Goal: Navigation & Orientation: Understand site structure

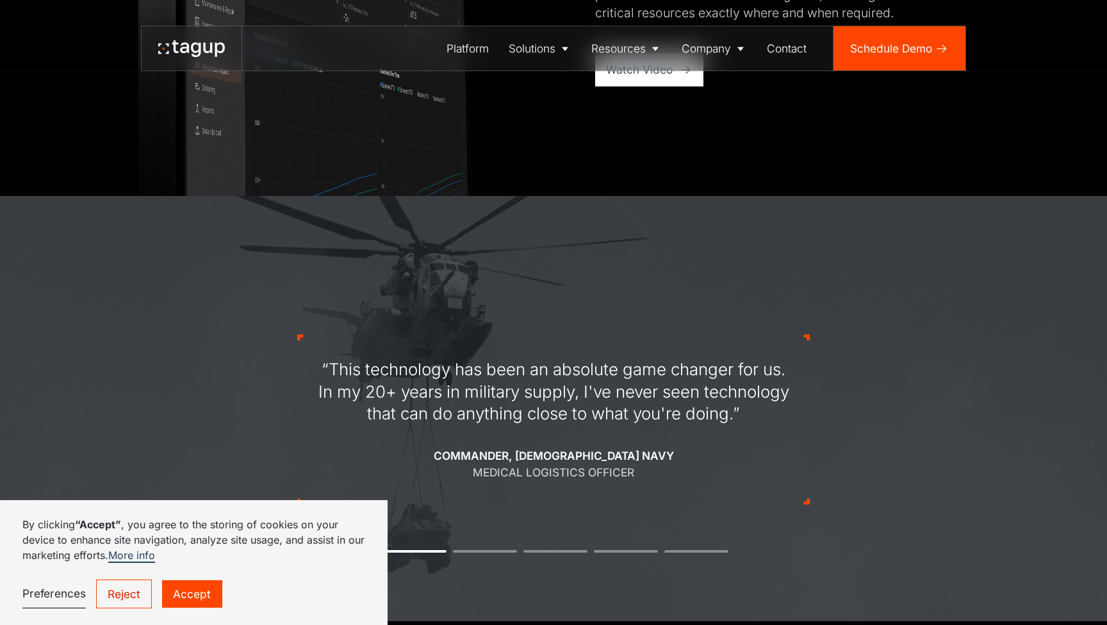
scroll to position [1352, 0]
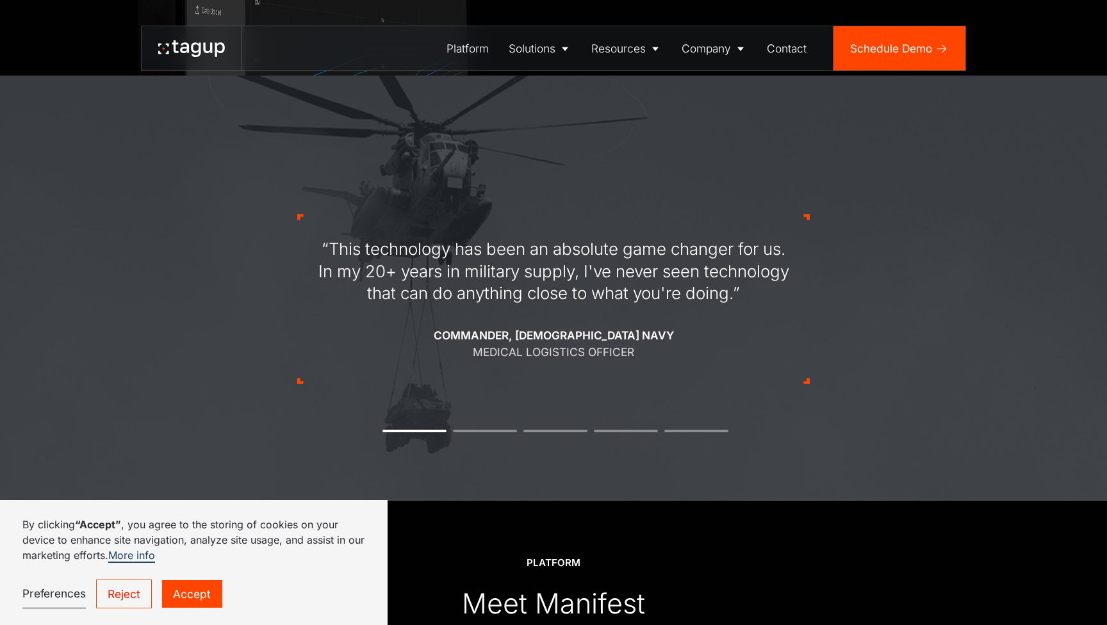
click at [58, 595] on link "Preferences" at bounding box center [53, 594] width 63 height 28
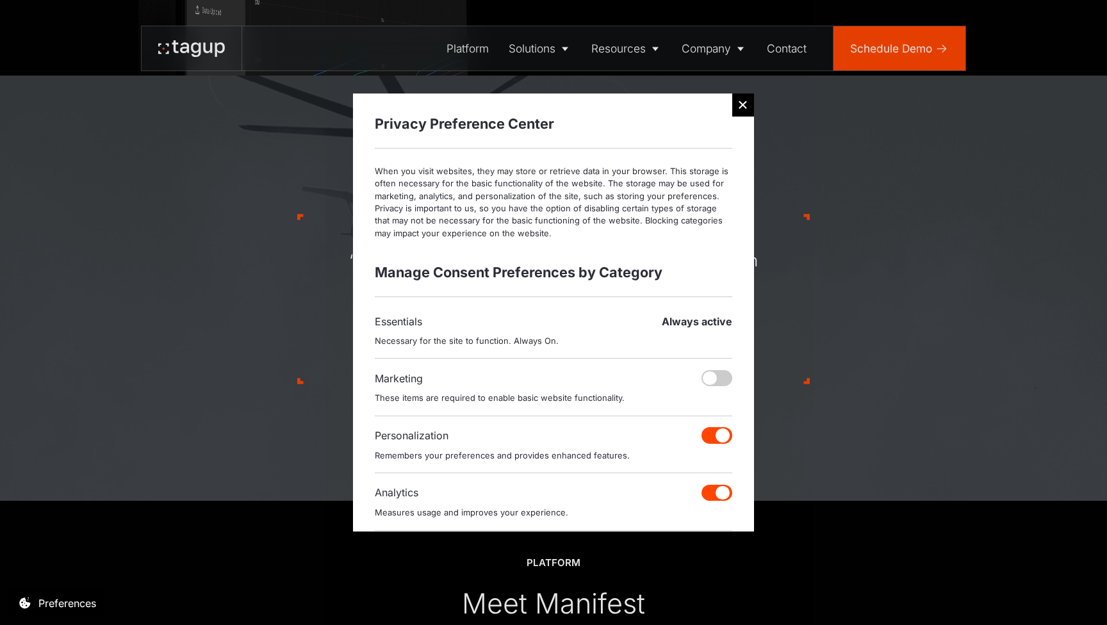
click at [716, 423] on div "Essentials Always active Necessary for the site to function. Always On. Marketi…" at bounding box center [553, 422] width 357 height 217
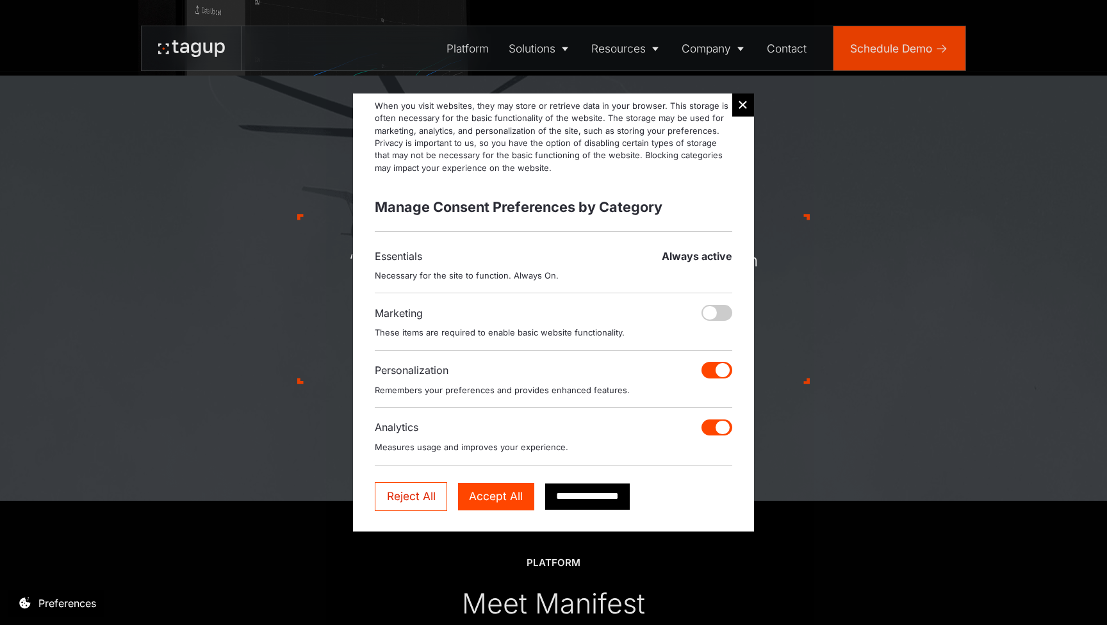
scroll to position [64, 0]
click at [414, 493] on link "Reject All" at bounding box center [411, 498] width 72 height 29
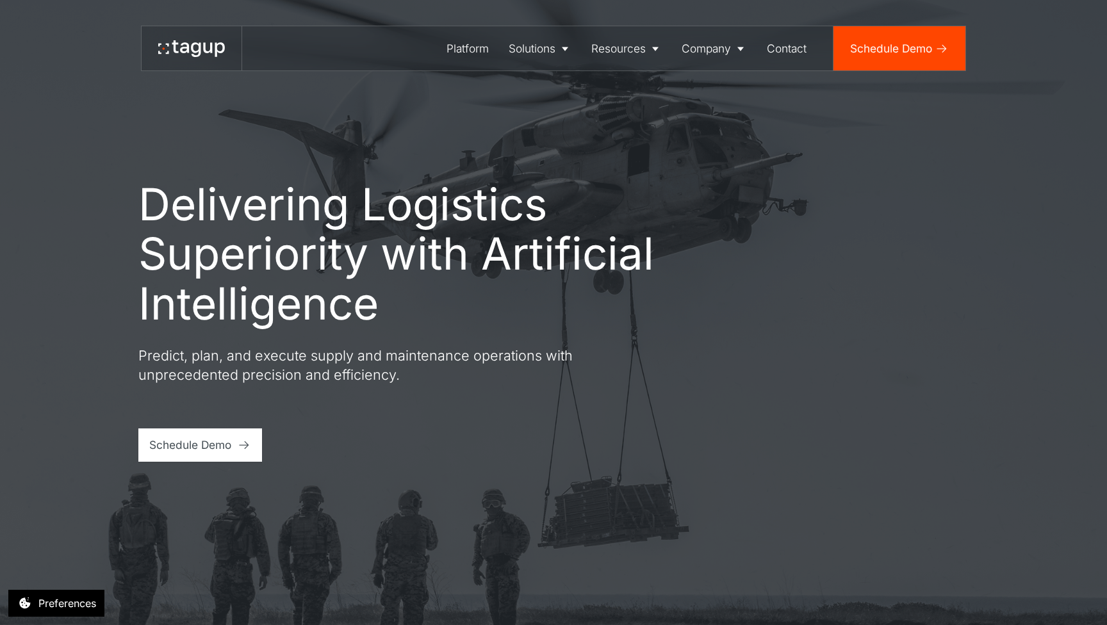
scroll to position [0, 0]
click at [463, 43] on div "Platform" at bounding box center [467, 48] width 42 height 17
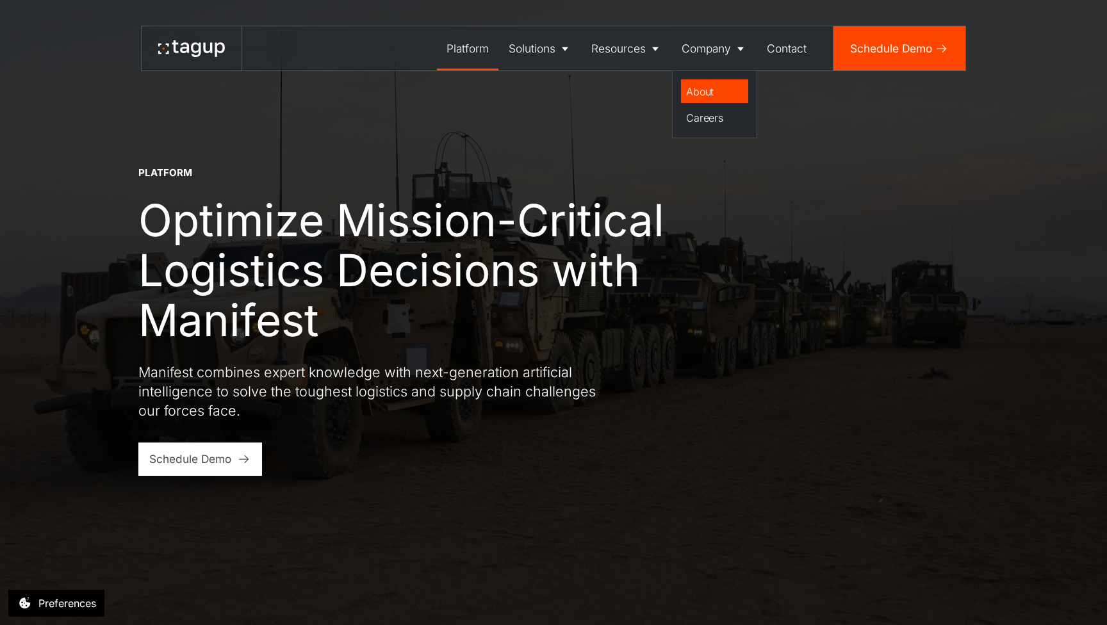
click at [706, 92] on div "About" at bounding box center [714, 91] width 56 height 15
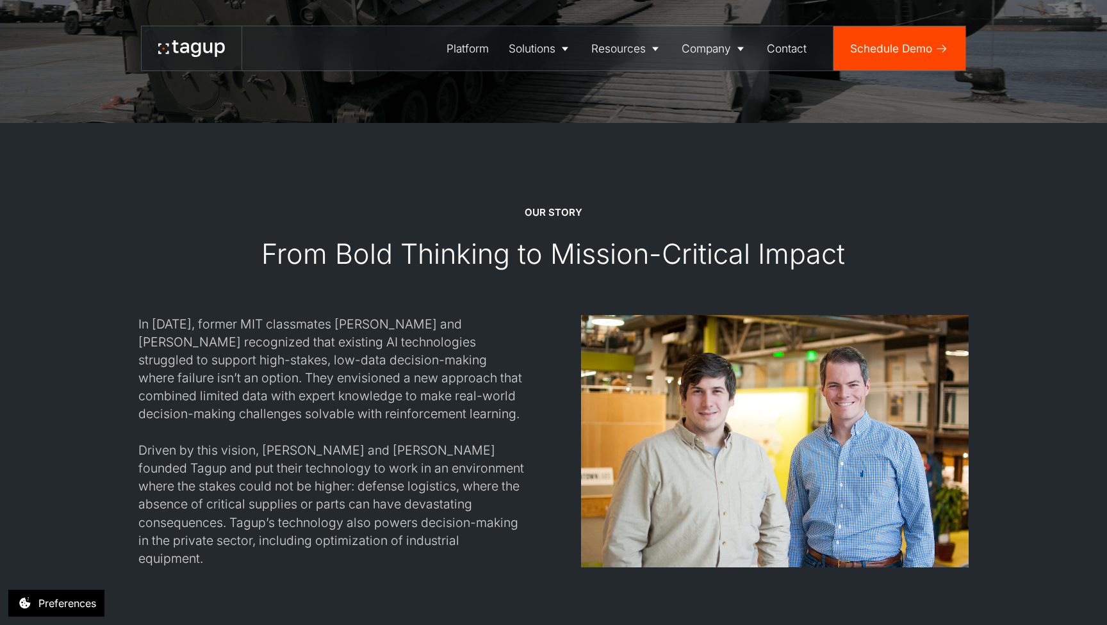
scroll to position [1258, 0]
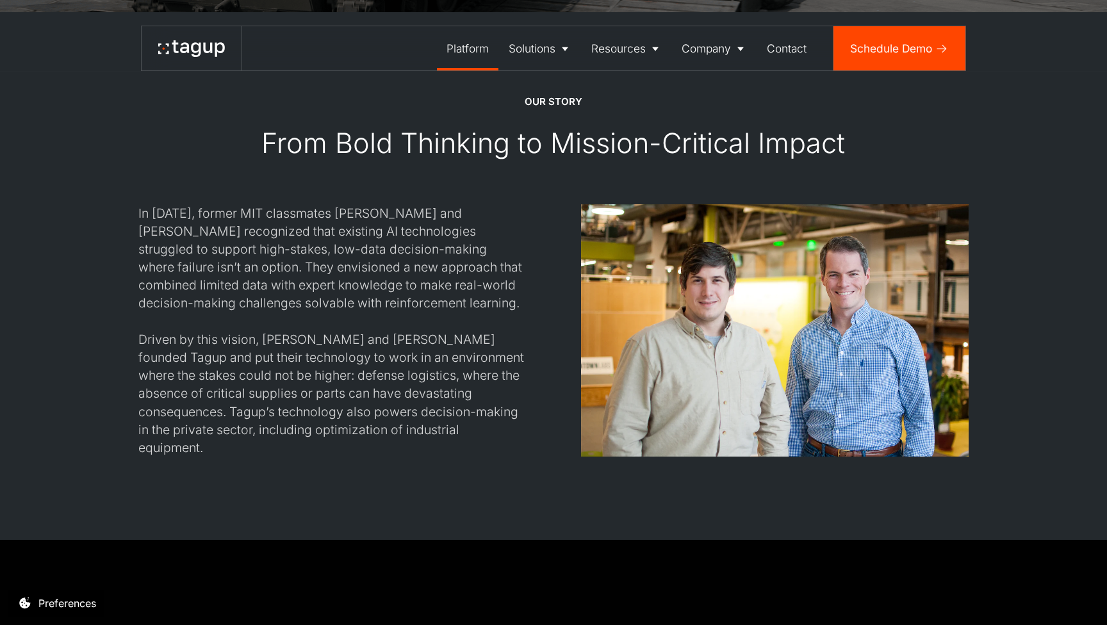
click at [461, 44] on div "Platform" at bounding box center [467, 48] width 42 height 17
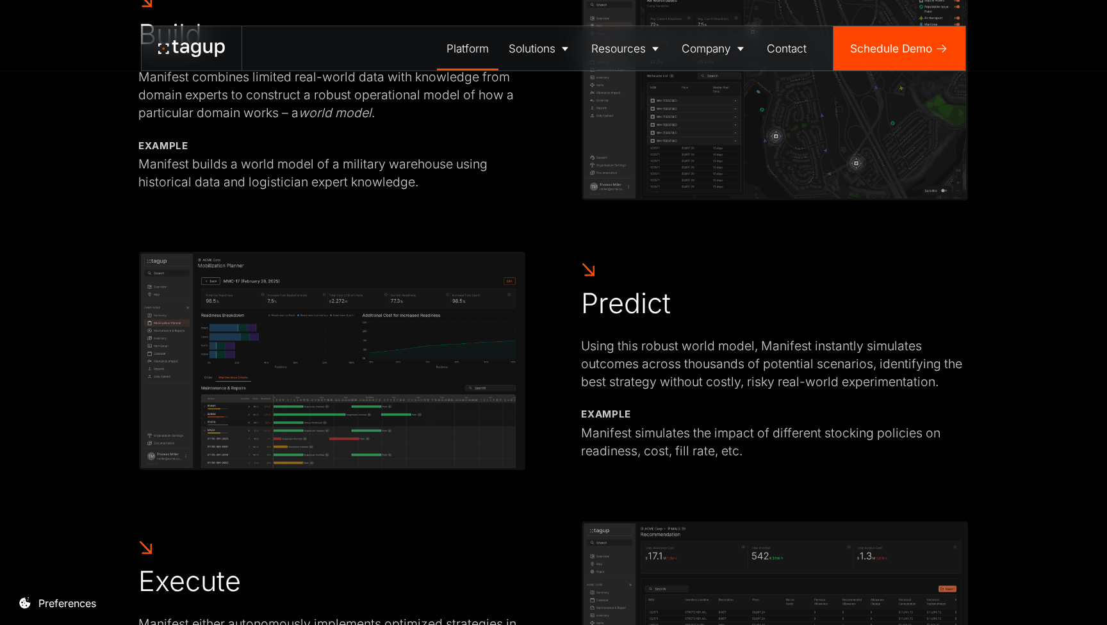
scroll to position [883, 0]
click at [396, 427] on img at bounding box center [332, 360] width 388 height 220
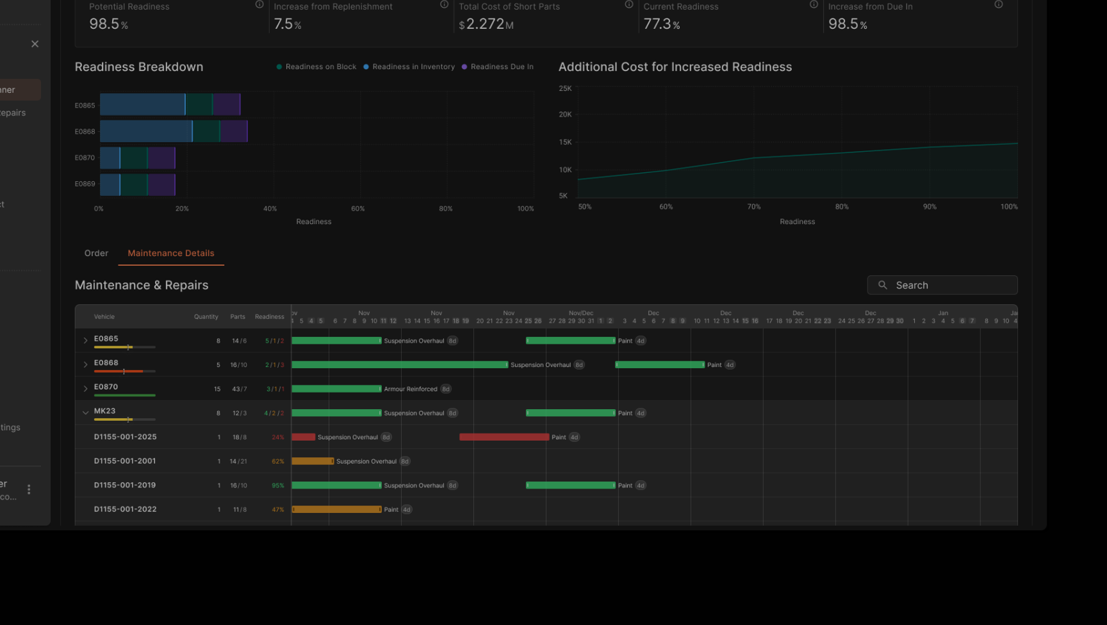
scroll to position [758, 0]
